Goal: Task Accomplishment & Management: Manage account settings

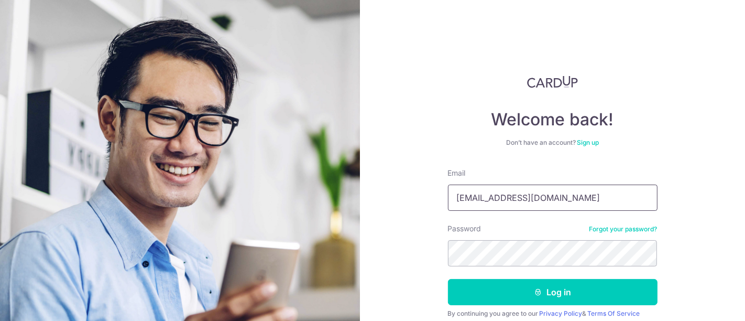
drag, startPoint x: 389, startPoint y: 193, endPoint x: 364, endPoint y: 193, distance: 25.2
click at [381, 193] on div "Welcome back! Don’t have an account? Sign up Email [EMAIL_ADDRESS][DOMAIN_NAME]…" at bounding box center [552, 160] width 385 height 321
type input "[EMAIL_ADDRESS][DOMAIN_NAME]"
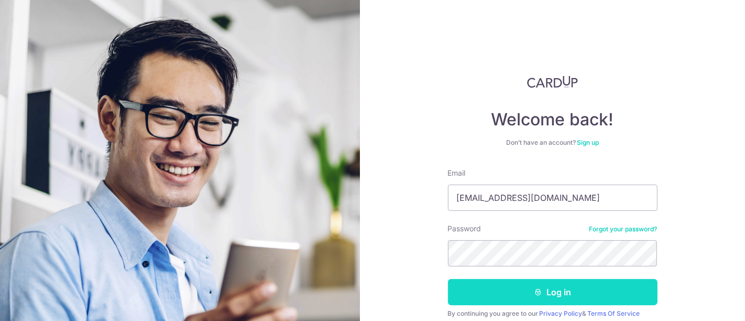
click at [551, 293] on button "Log in" at bounding box center [553, 292] width 210 height 26
